Goal: Information Seeking & Learning: Learn about a topic

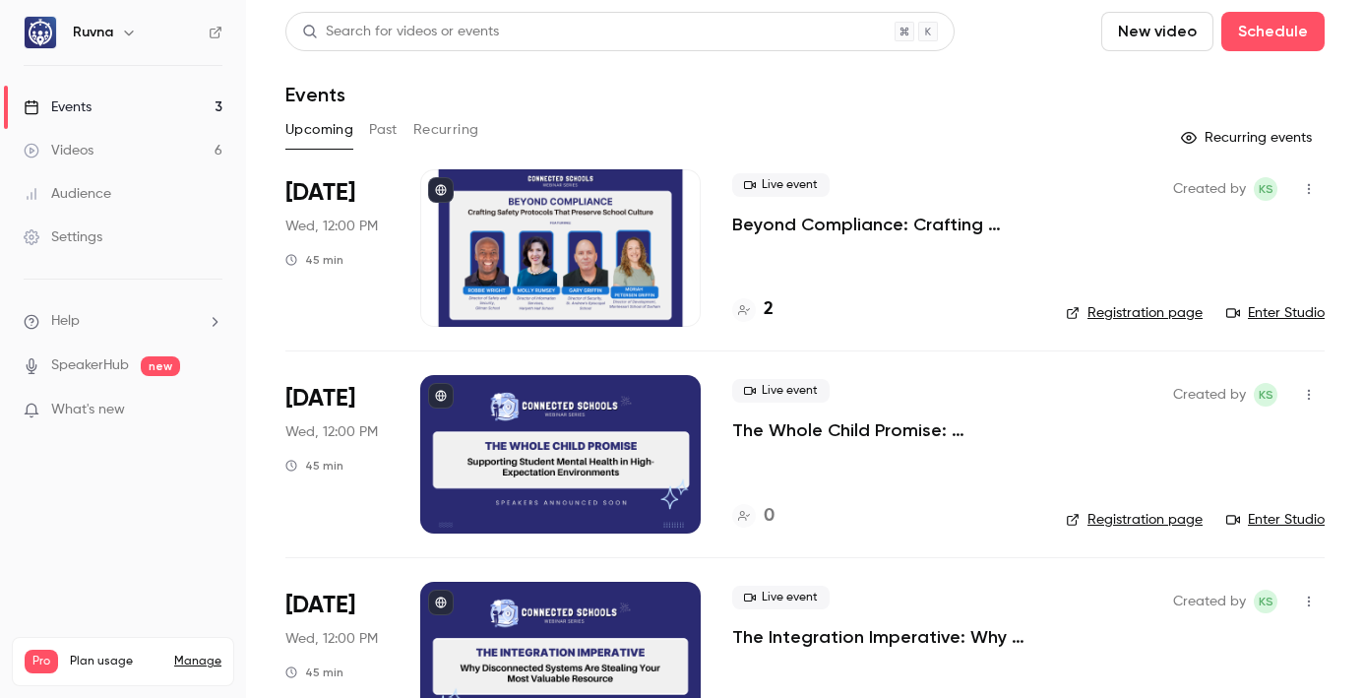
click at [760, 231] on p "Beyond Compliance: Crafting Safety Protocols That Preserve School Culture" at bounding box center [883, 225] width 302 height 24
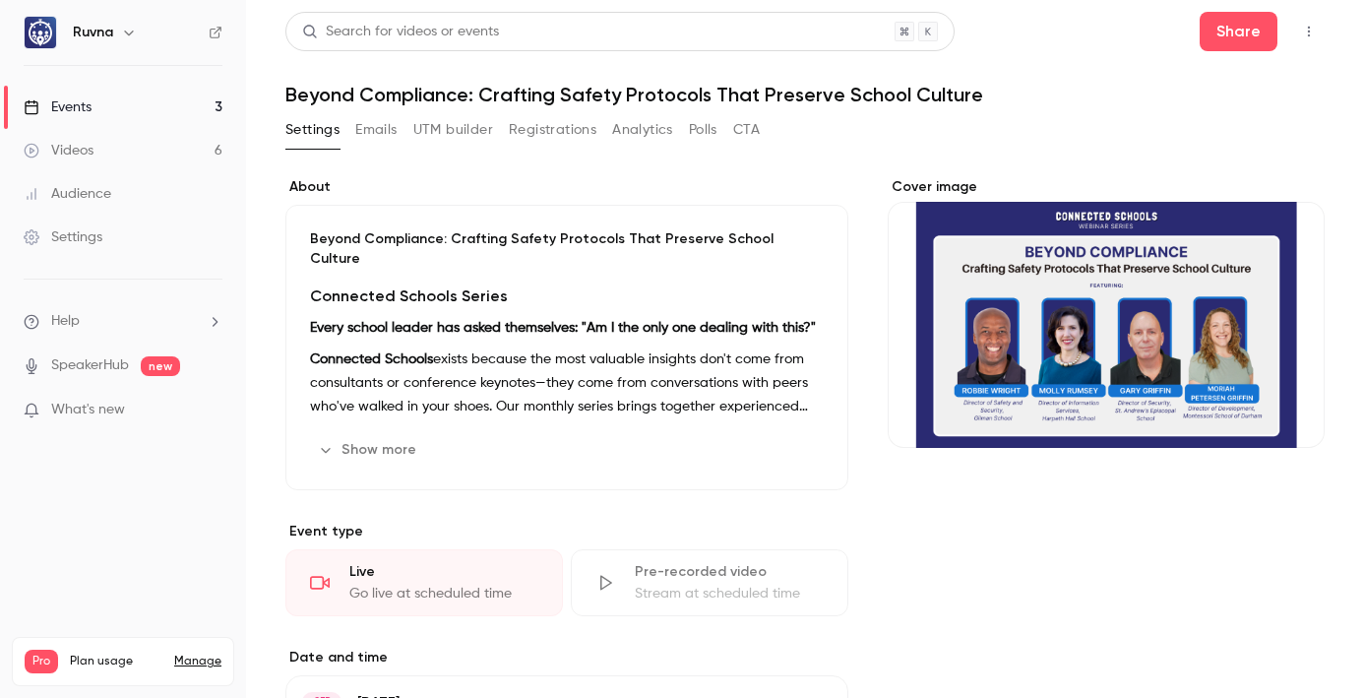
click at [465, 128] on button "UTM builder" at bounding box center [453, 129] width 80 height 31
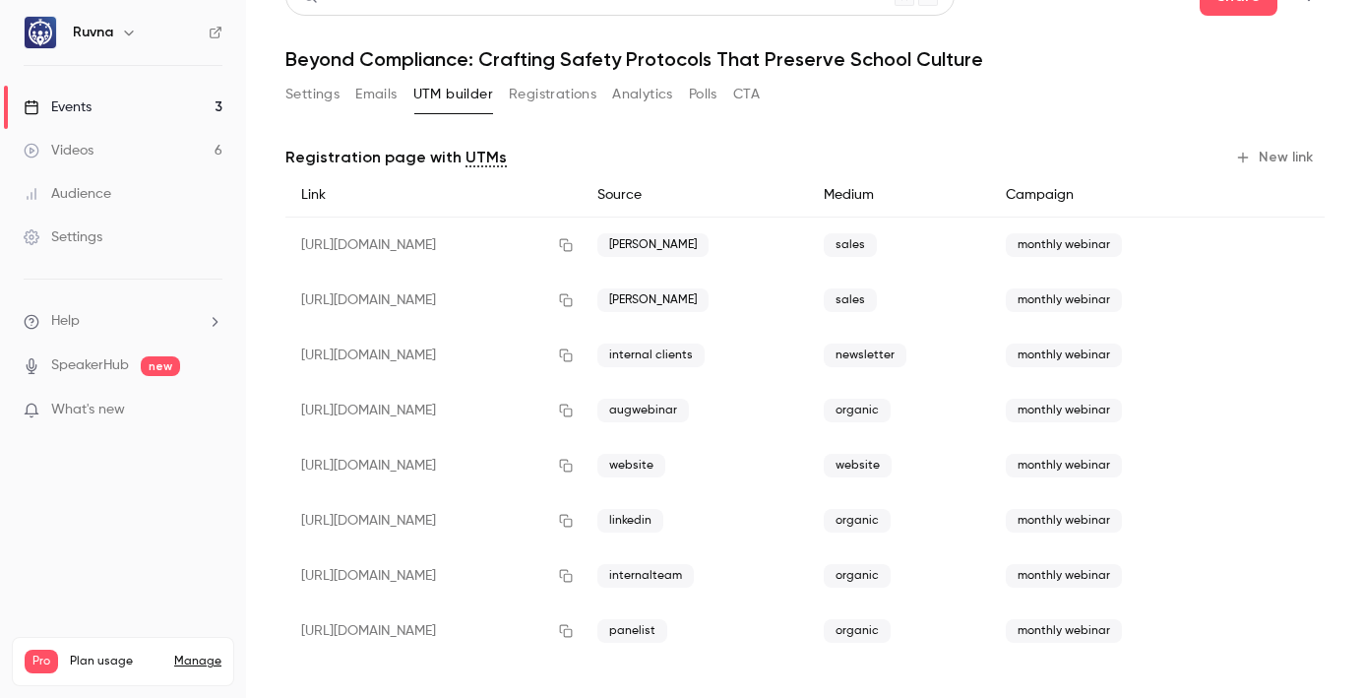
scroll to position [39, 0]
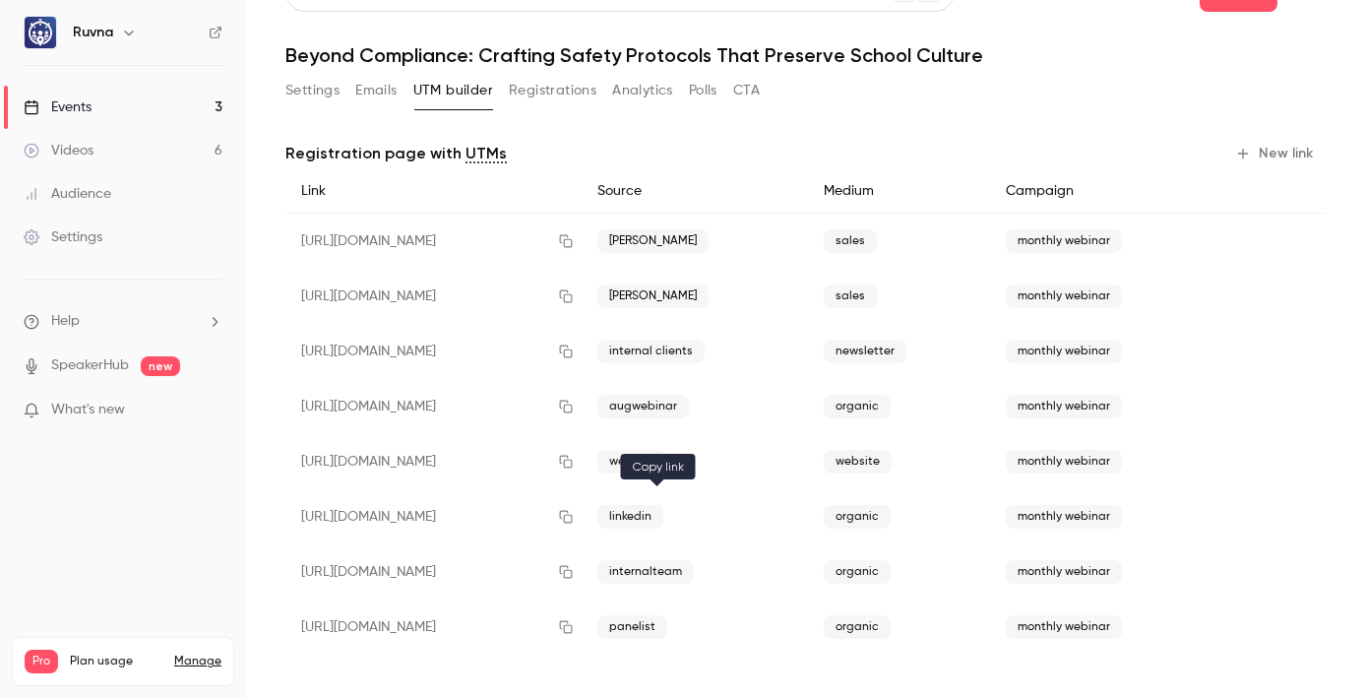
click at [574, 517] on icon "button" at bounding box center [566, 517] width 16 height 14
click at [330, 91] on button "Settings" at bounding box center [312, 90] width 54 height 31
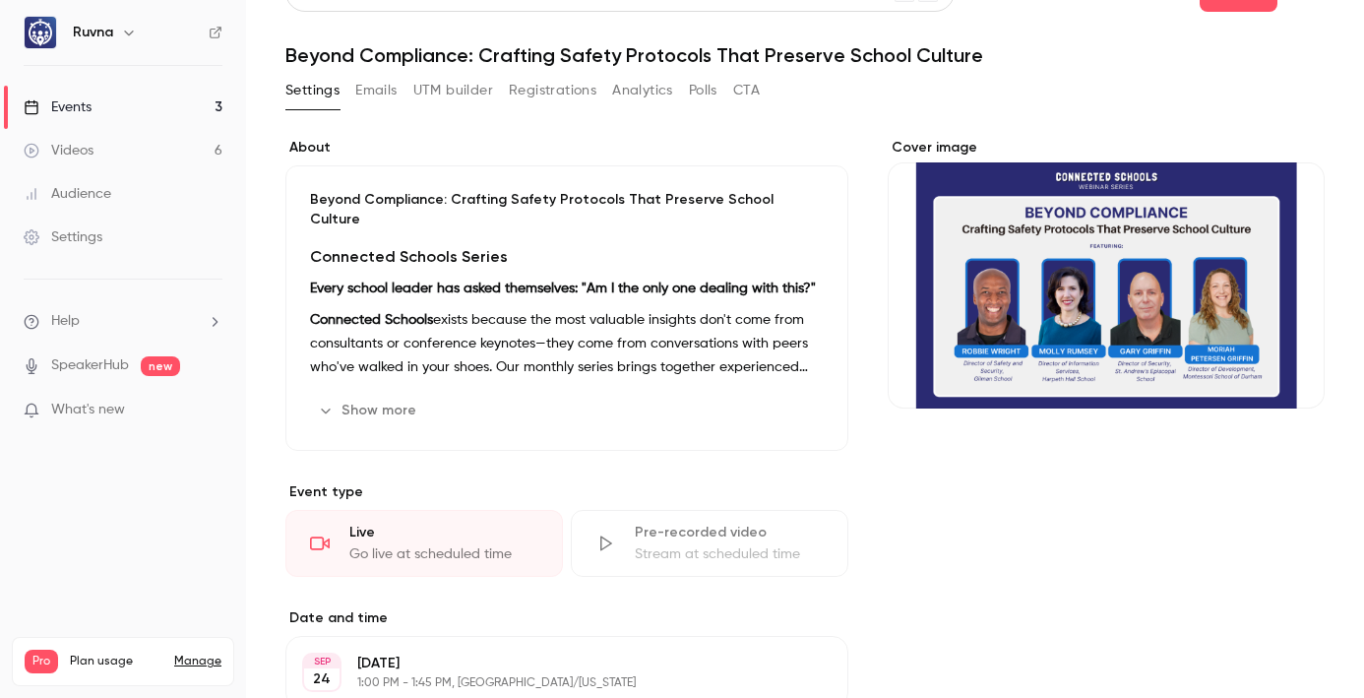
click at [365, 395] on button "Show more" at bounding box center [369, 410] width 118 height 31
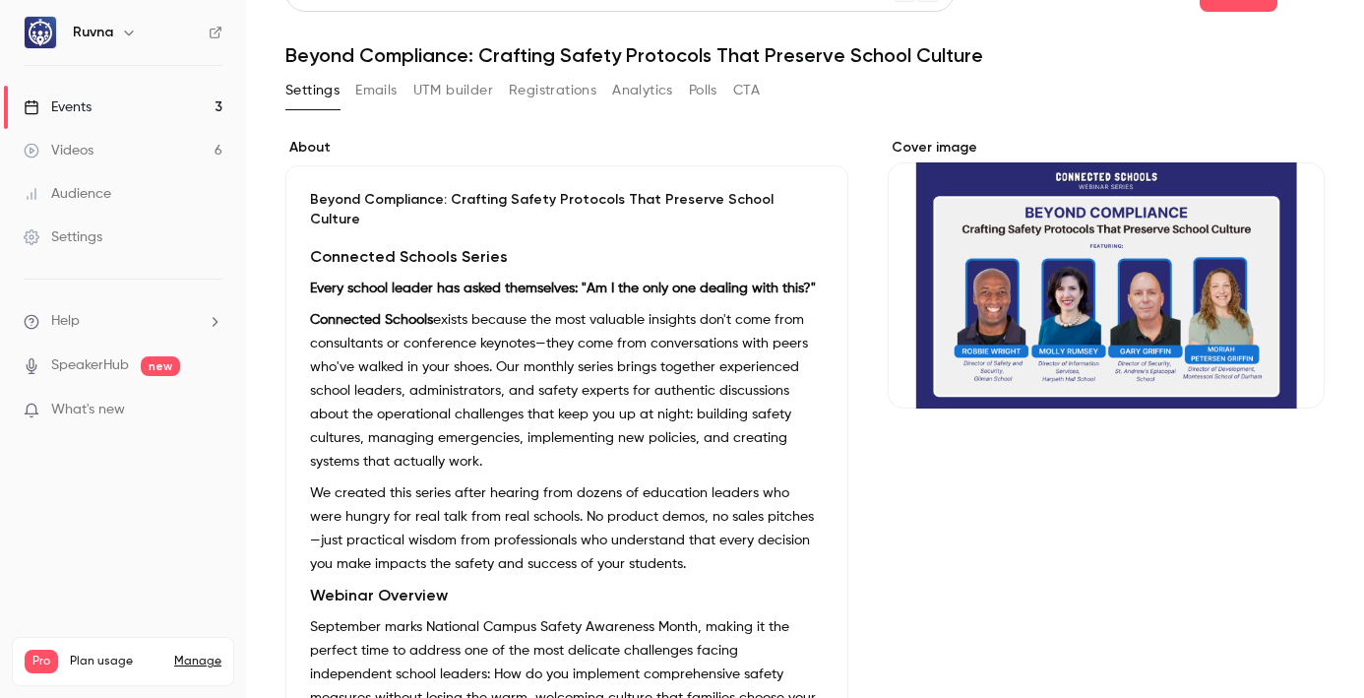
click at [336, 253] on div "Connected Schools Series Every school leader has asked themselves: "Am I the on…" at bounding box center [567, 540] width 514 height 590
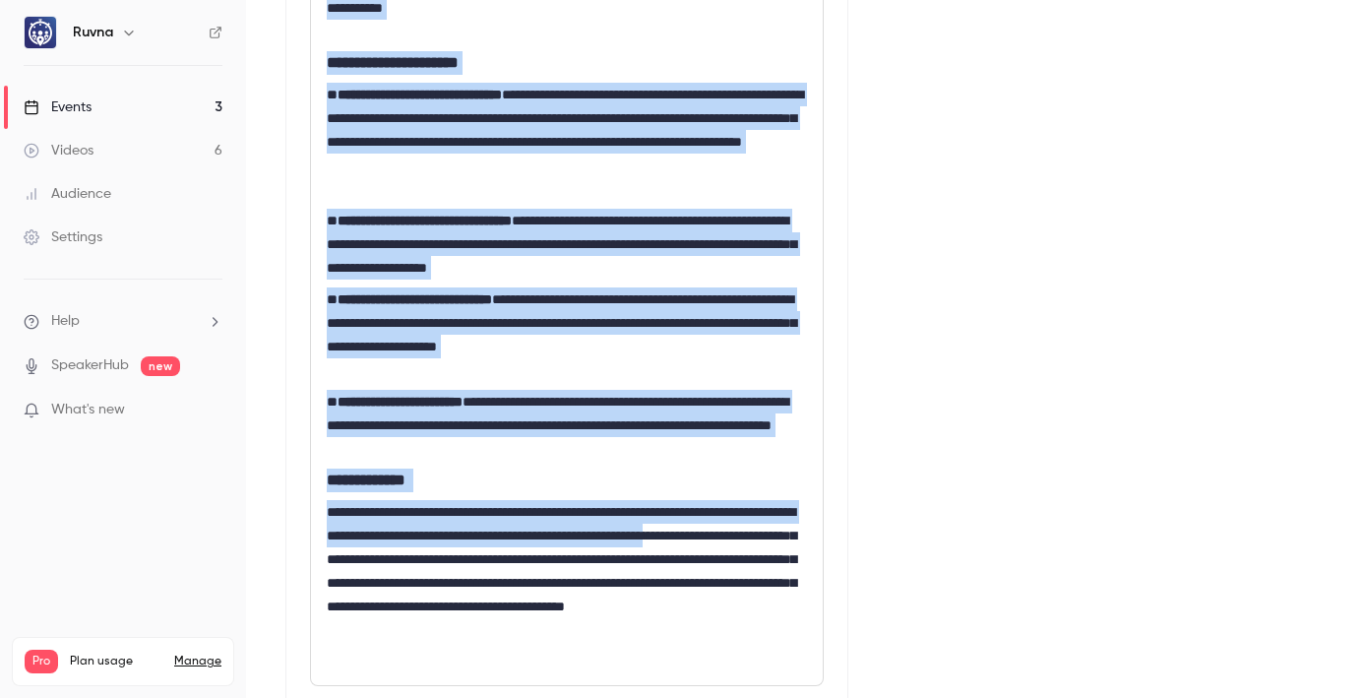
scroll to position [1040, 0]
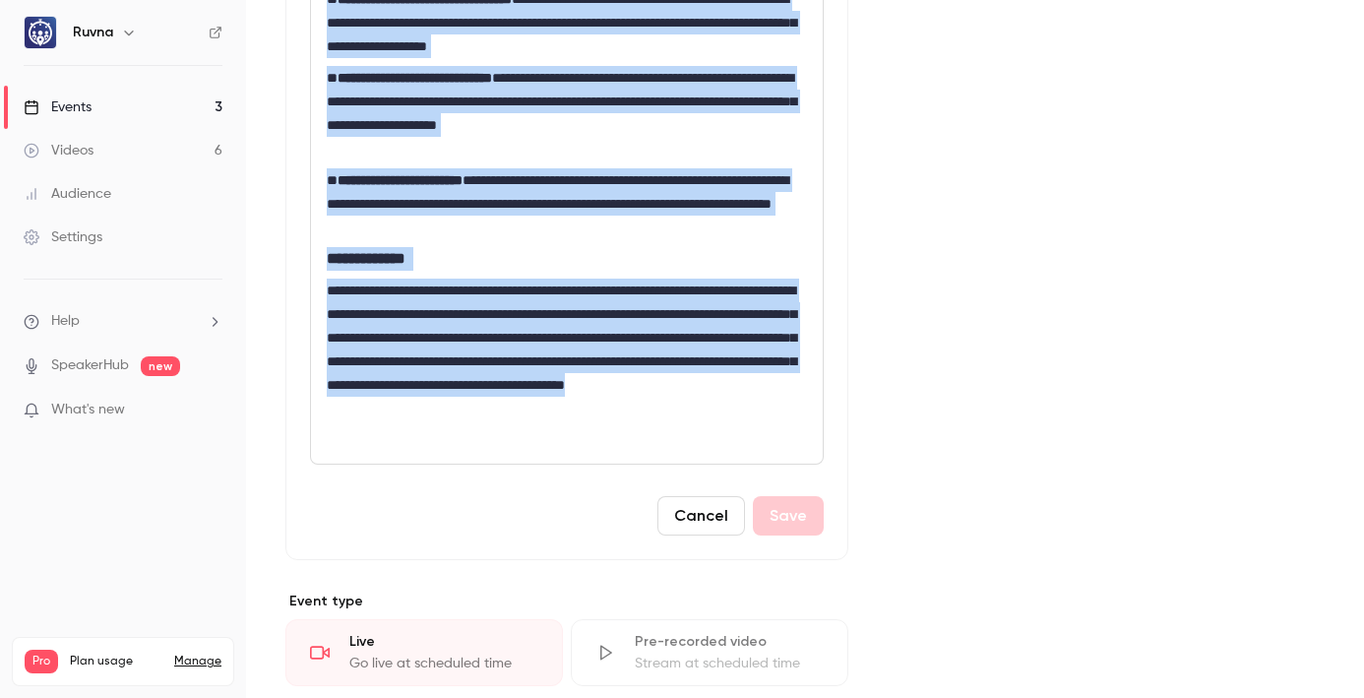
drag, startPoint x: 390, startPoint y: 380, endPoint x: 417, endPoint y: 458, distance: 83.4
copy div "**********"
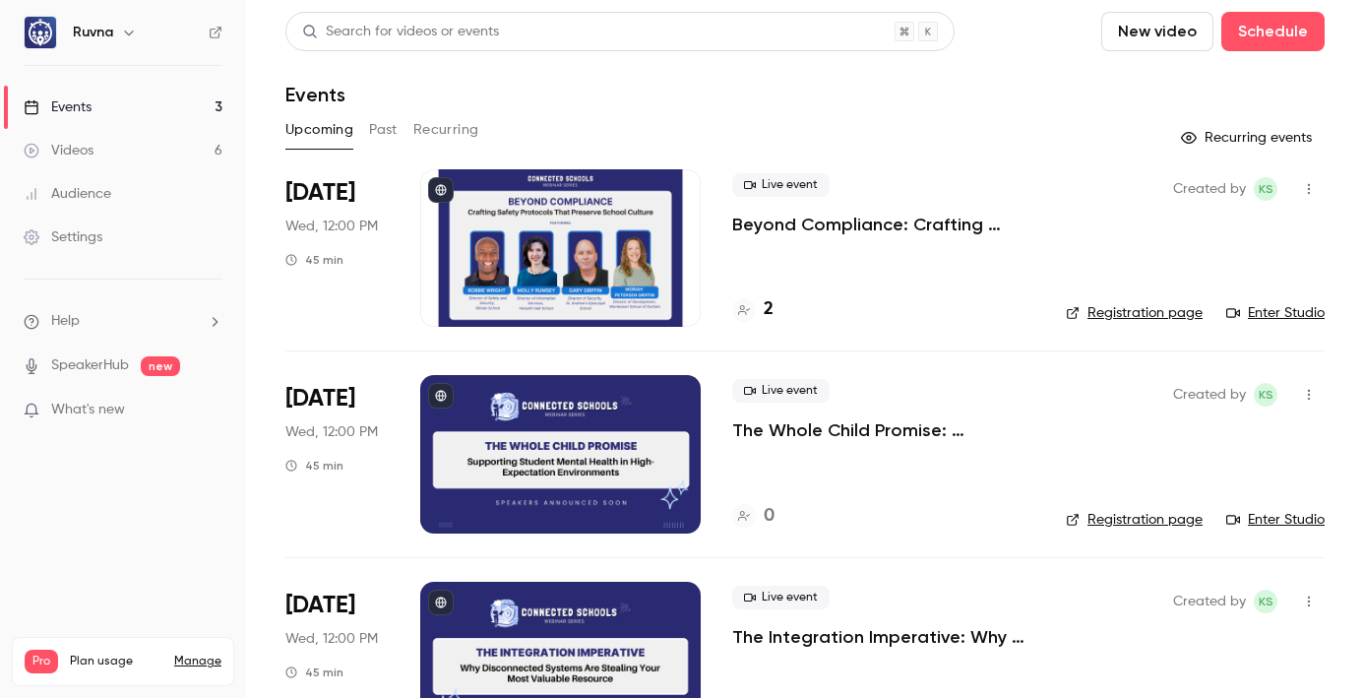
click at [847, 219] on p "Beyond Compliance: Crafting Safety Protocols That Preserve School Culture" at bounding box center [883, 225] width 302 height 24
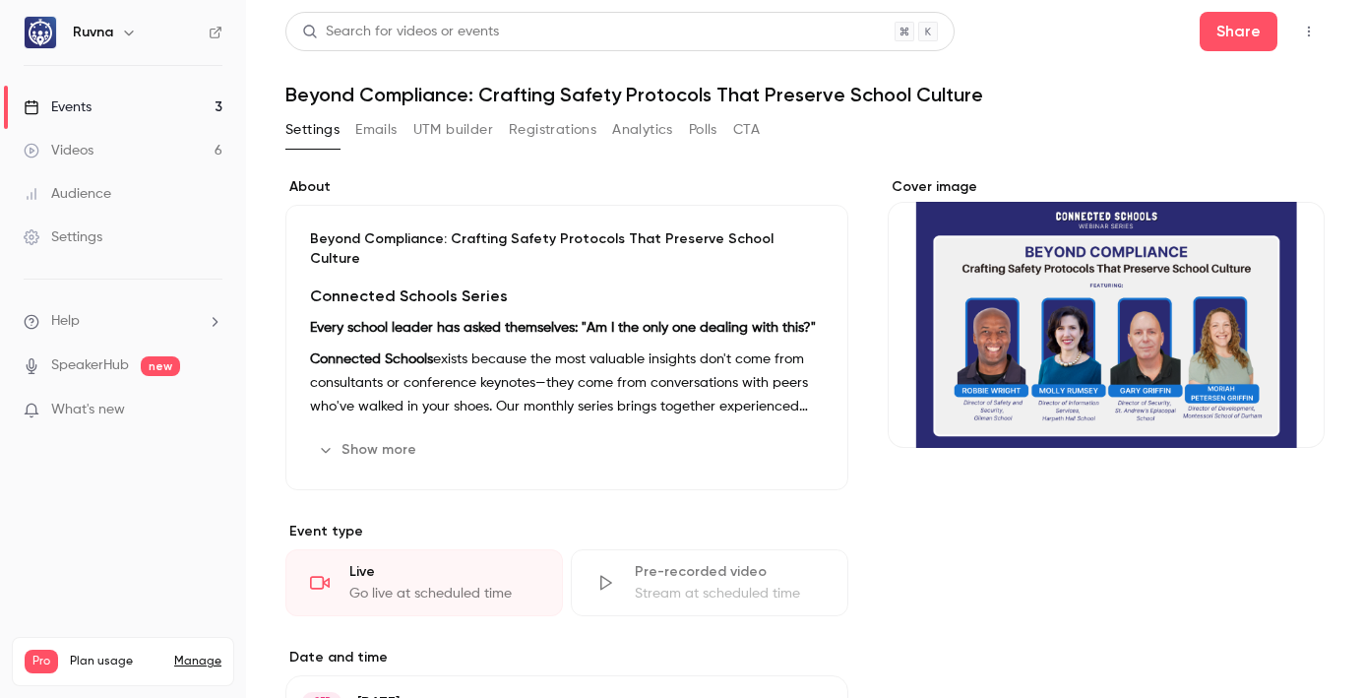
click at [1301, 35] on icon "button" at bounding box center [1309, 32] width 16 height 14
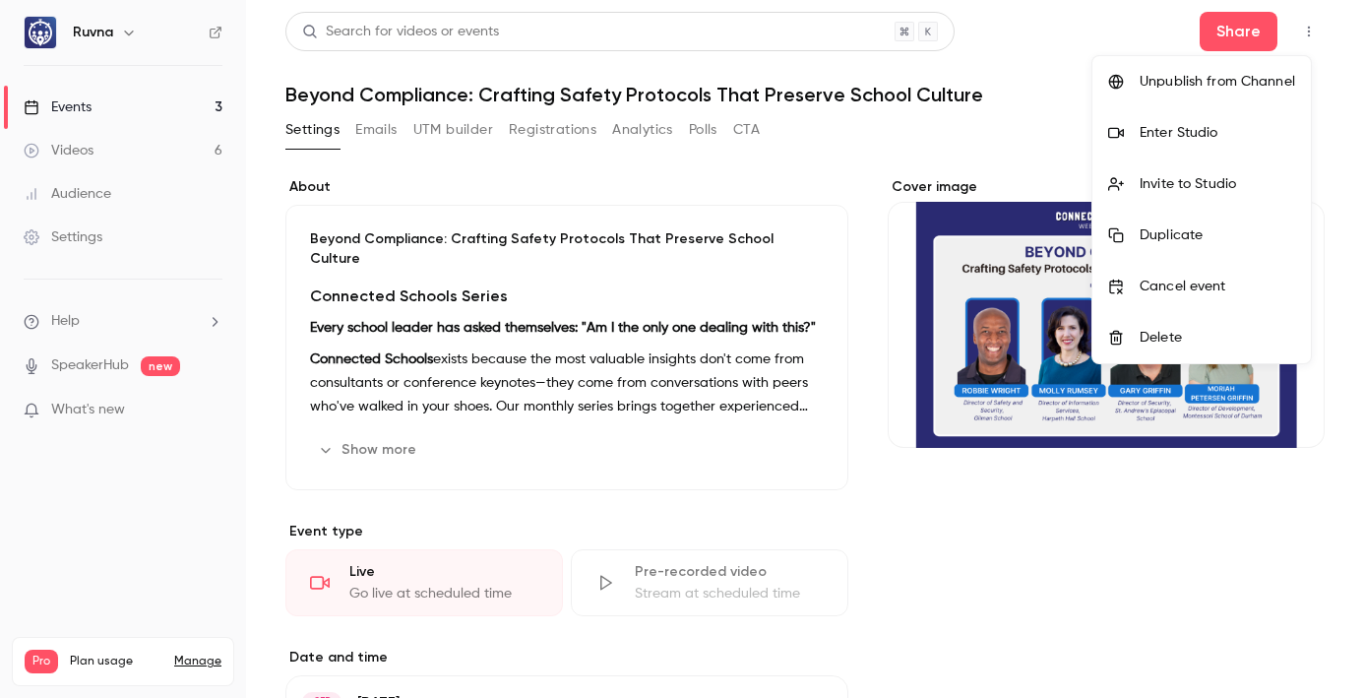
click at [1223, 143] on li "Enter Studio" at bounding box center [1201, 132] width 218 height 51
